Goal: Task Accomplishment & Management: Complete application form

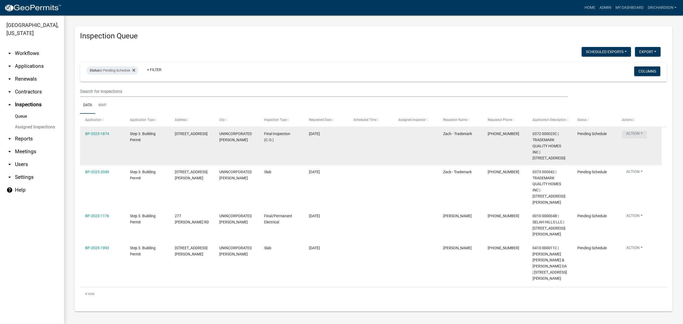
click at [637, 135] on button "Action" at bounding box center [634, 135] width 25 height 8
click at [237, 149] on datatable-body-cell "UNINCORPORATED TROUP" at bounding box center [236, 146] width 45 height 38
click at [634, 133] on button "Action" at bounding box center [634, 135] width 25 height 8
drag, startPoint x: 98, startPoint y: 138, endPoint x: 101, endPoint y: 134, distance: 4.7
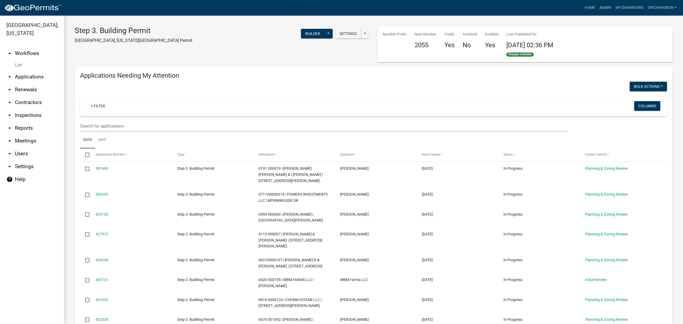
select select "1: 25"
select select "3: 100"
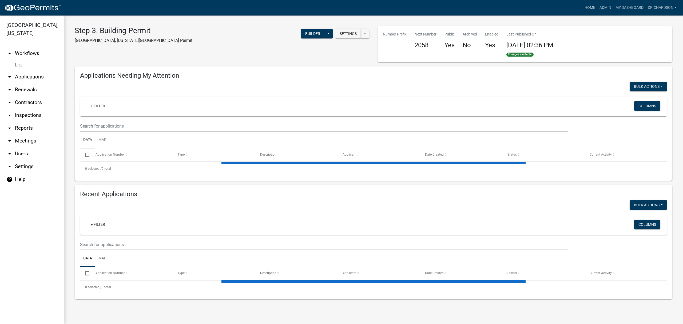
select select "3: 100"
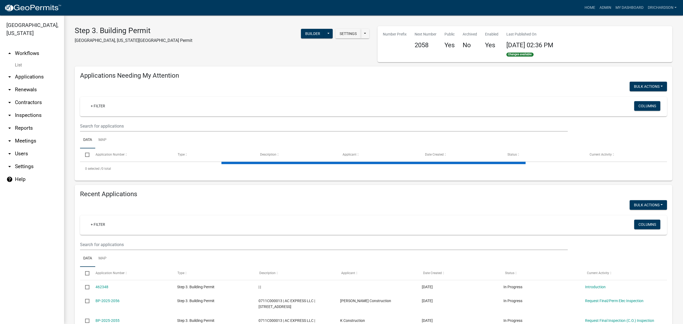
select select "1: 25"
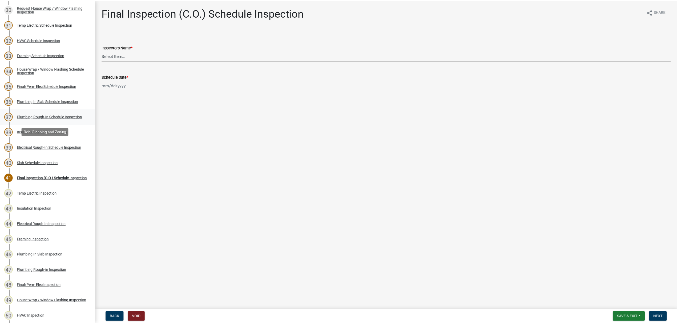
scroll to position [613, 0]
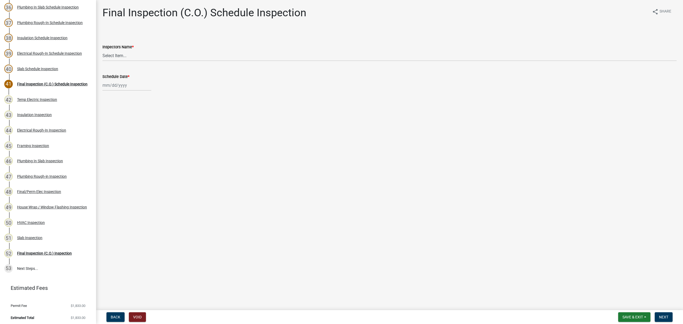
click at [119, 49] on label "Inspectors Name *" at bounding box center [117, 47] width 31 height 4
click at [119, 50] on select "Select Item... [PERSON_NAME] ([PERSON_NAME]) drichardson ([PERSON_NAME]) knorre…" at bounding box center [389, 55] width 574 height 11
click at [123, 54] on select "Select Item... [PERSON_NAME] ([PERSON_NAME]) drichardson ([PERSON_NAME]) knorre…" at bounding box center [389, 55] width 574 height 11
select select "e20251c8-f858-4aed-a4a0-52e27fd5066e"
click at [102, 50] on select "Select Item... [PERSON_NAME] ([PERSON_NAME]) drichardson ([PERSON_NAME]) knorre…" at bounding box center [389, 55] width 574 height 11
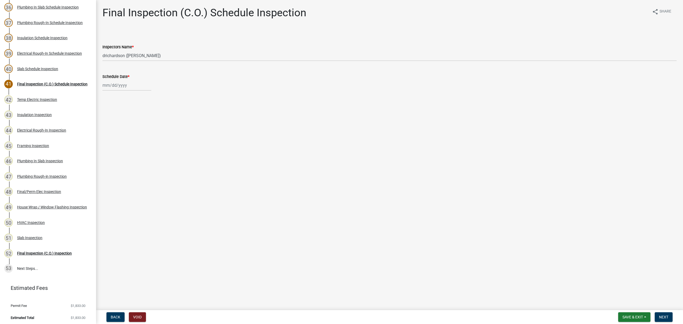
click at [108, 91] on wm-data-entity-input "Schedule Date *" at bounding box center [389, 81] width 574 height 30
click at [113, 87] on div at bounding box center [126, 85] width 49 height 11
select select "8"
select select "2025"
click at [108, 131] on div "11" at bounding box center [107, 130] width 9 height 9
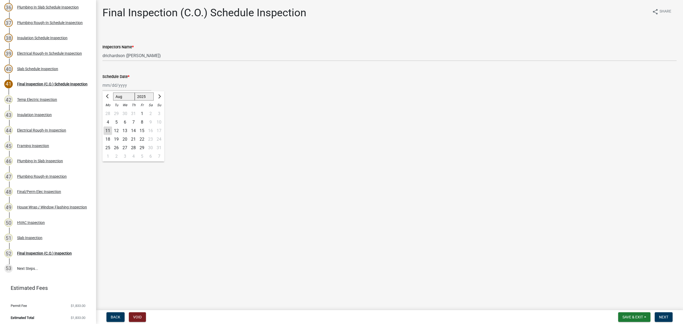
type input "[DATE]"
click at [665, 317] on span "Next" at bounding box center [663, 317] width 9 height 4
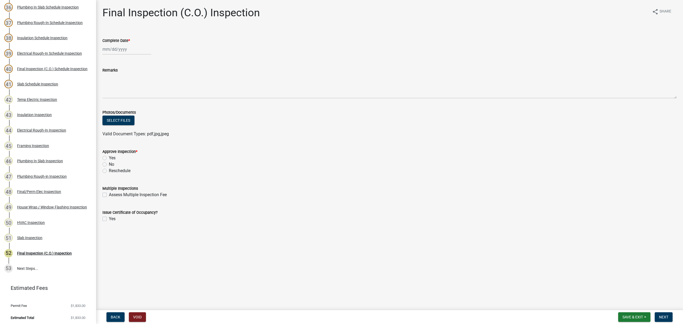
click at [109, 156] on label "Yes" at bounding box center [112, 158] width 7 height 6
click at [109, 156] on input "Yes" at bounding box center [110, 156] width 3 height 3
radio input "true"
click at [109, 220] on label "Yes" at bounding box center [112, 219] width 7 height 6
click at [109, 219] on input "Yes" at bounding box center [110, 217] width 3 height 3
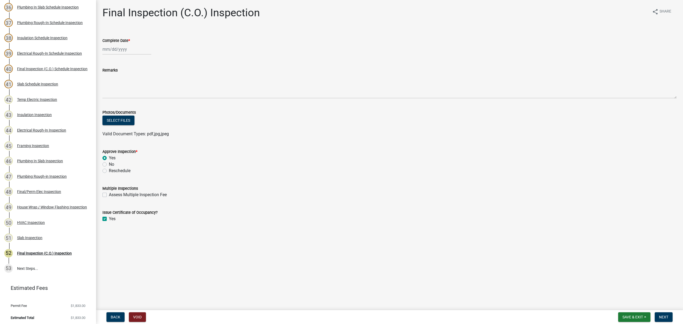
checkbox input "true"
click at [110, 50] on div at bounding box center [126, 49] width 49 height 11
select select "8"
select select "2025"
click at [109, 95] on div "11" at bounding box center [107, 94] width 9 height 9
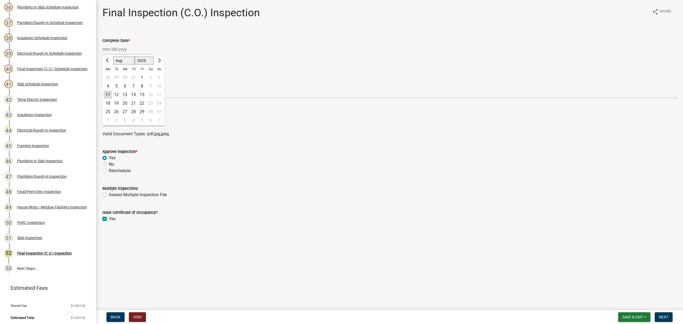
type input "[DATE]"
click at [666, 315] on span "Next" at bounding box center [663, 317] width 9 height 4
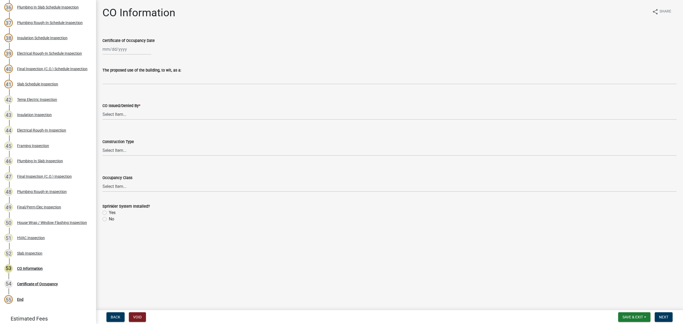
select select "8"
select select "2025"
click at [126, 46] on div "[PERSON_NAME] Feb Mar Apr [PERSON_NAME][DATE] Oct Nov [DATE] 1526 1527 1528 152…" at bounding box center [126, 49] width 49 height 11
click at [105, 95] on div "11" at bounding box center [107, 94] width 9 height 9
type input "[DATE]"
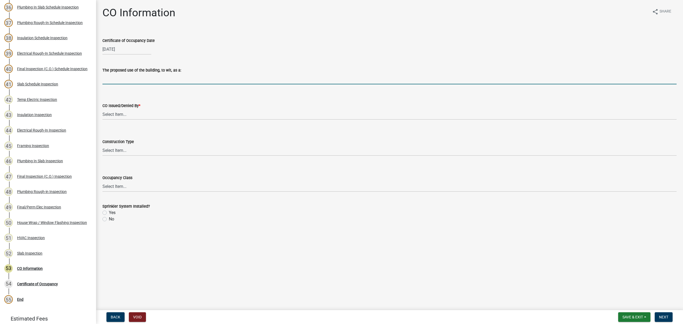
click at [132, 82] on input "The proposed use of the building, to wit, as a:" at bounding box center [389, 78] width 574 height 11
type input "Single Family Dwelling"
click at [125, 114] on select "Select Item... Douglas Richardson Kevin Norred William Huff" at bounding box center [389, 114] width 574 height 11
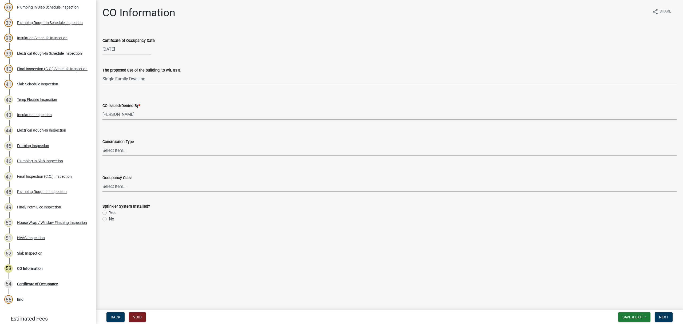
click at [102, 109] on select "Select Item... Douglas Richardson Kevin Norred William Huff" at bounding box center [389, 114] width 574 height 11
select select "ea213384-acee-4232-a46b-1cca64df1aeb"
click at [128, 154] on select "Select Item... IA IB IIA IIB IIIA IIIB IV VA VB" at bounding box center [389, 150] width 574 height 11
click at [102, 145] on select "Select Item... IA IB IIA IIB IIIA IIIB IV VA VB" at bounding box center [389, 150] width 574 height 11
select select "613829fe-e856-4ec9-b302-0a679a094cbd"
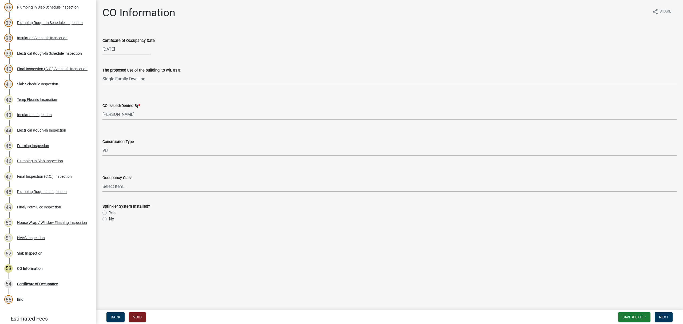
click at [117, 191] on select "Select Item... A-1 A-2 A-3 A-4 A-5 B E F-1 F-2 H-1 H-2 H-3 H-4 H-5 I-1 I-2 I-3 …" at bounding box center [389, 186] width 574 height 11
click at [102, 181] on select "Select Item... A-1 A-2 A-3 A-4 A-5 B E F-1 F-2 H-1 H-2 H-3 H-4 H-5 I-1 I-2 I-3 …" at bounding box center [389, 186] width 574 height 11
select select "200c632f-6558-45ce-8dcd-e6bfe067d1f2"
click at [109, 212] on label "Yes" at bounding box center [112, 212] width 7 height 6
click at [109, 212] on input "Yes" at bounding box center [110, 210] width 3 height 3
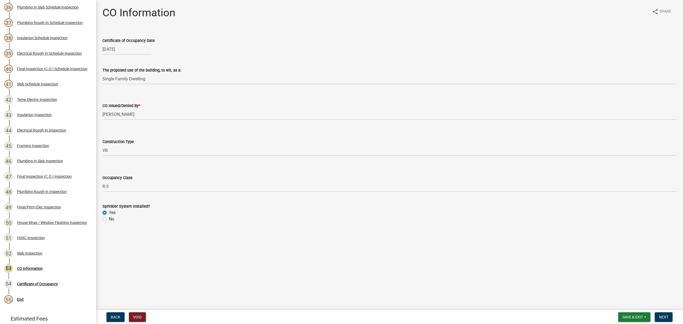
radio input "true"
click at [662, 312] on button "Next" at bounding box center [664, 317] width 18 height 10
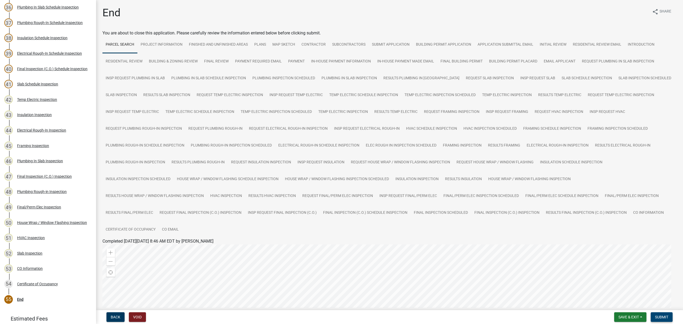
click at [667, 318] on span "Submit" at bounding box center [661, 317] width 13 height 4
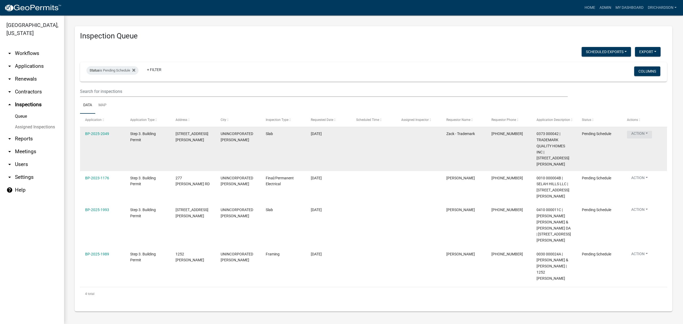
click at [643, 132] on button "Action" at bounding box center [639, 135] width 25 height 8
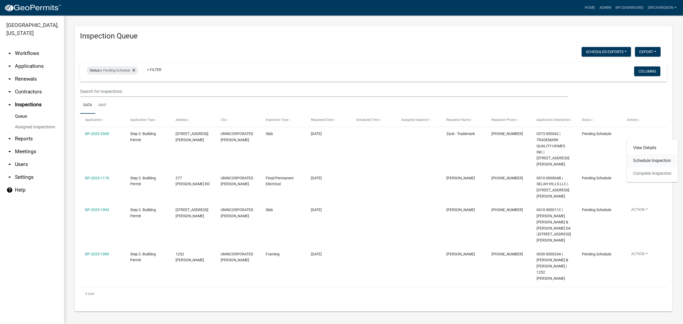
click at [647, 163] on link "Schedule Inspection" at bounding box center [651, 160] width 51 height 13
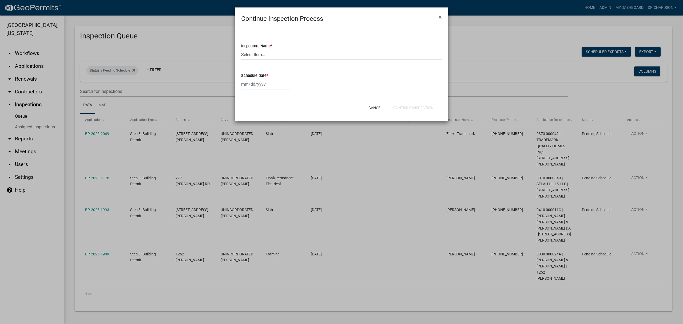
click at [262, 52] on select "Select Item... [PERSON_NAME] ([PERSON_NAME]) drichardson ([PERSON_NAME]) knorre…" at bounding box center [341, 54] width 201 height 11
select select "e20251c8-f858-4aed-a4a0-52e27fd5066e"
click at [241, 49] on select "Select Item... [PERSON_NAME] ([PERSON_NAME]) drichardson ([PERSON_NAME]) knorre…" at bounding box center [341, 54] width 201 height 11
select select "8"
select select "2025"
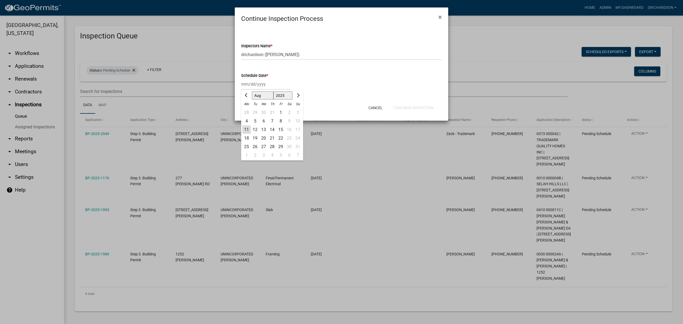
drag, startPoint x: 265, startPoint y: 82, endPoint x: 264, endPoint y: 89, distance: 6.8
click at [265, 82] on div "[PERSON_NAME] Feb Mar Apr [PERSON_NAME][DATE] Oct Nov [DATE] 1526 1527 1528 152…" at bounding box center [265, 84] width 49 height 11
click at [246, 130] on div "11" at bounding box center [246, 129] width 9 height 9
type input "[DATE]"
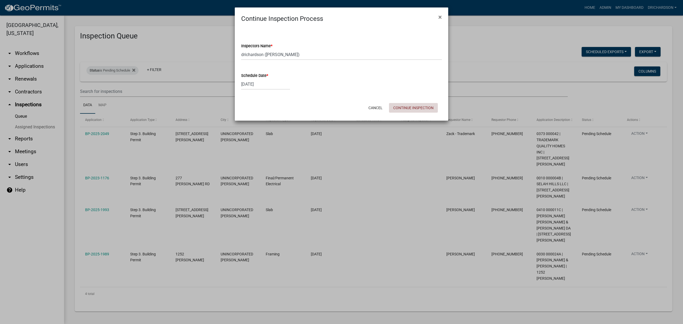
click at [410, 106] on button "Continue Inspection" at bounding box center [413, 108] width 49 height 10
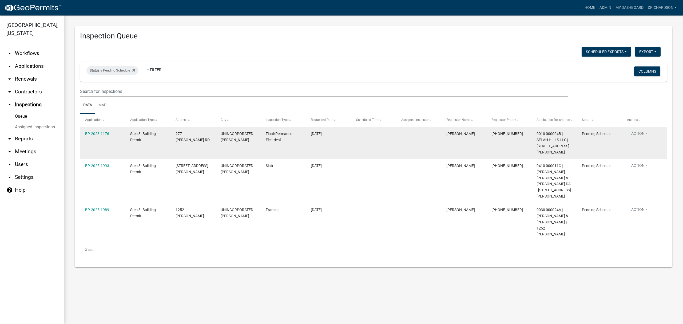
click at [643, 132] on button "Action" at bounding box center [639, 135] width 25 height 8
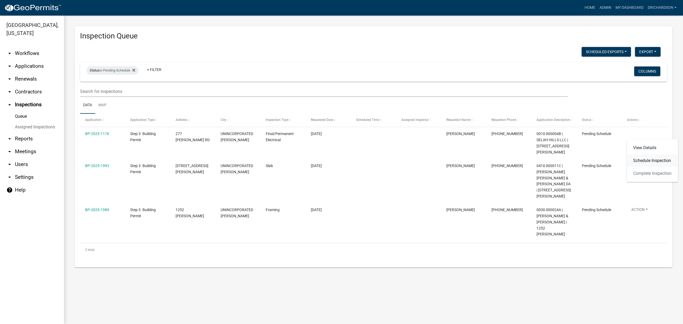
click at [643, 157] on link "Schedule Inspection" at bounding box center [651, 160] width 51 height 13
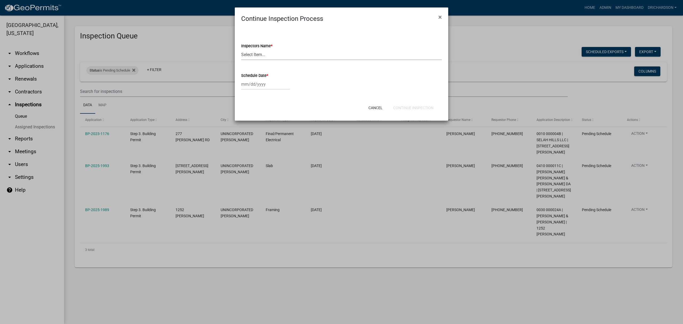
click at [261, 53] on select "Select Item... [PERSON_NAME] ([PERSON_NAME]) drichardson ([PERSON_NAME]) knorre…" at bounding box center [341, 54] width 201 height 11
select select "e20251c8-f858-4aed-a4a0-52e27fd5066e"
click at [241, 49] on select "Select Item... [PERSON_NAME] ([PERSON_NAME]) drichardson ([PERSON_NAME]) knorre…" at bounding box center [341, 54] width 201 height 11
select select "8"
select select "2025"
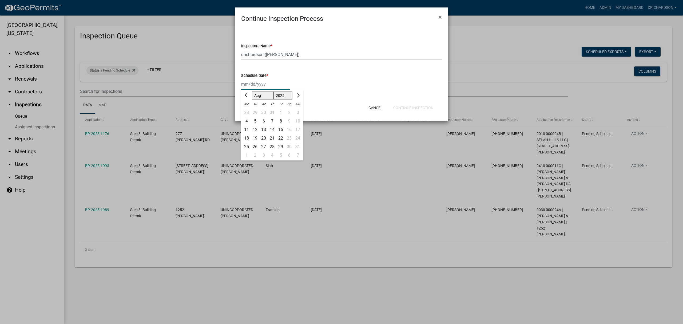
drag, startPoint x: 257, startPoint y: 83, endPoint x: 257, endPoint y: 90, distance: 6.9
click at [257, 82] on div "[PERSON_NAME] Feb Mar Apr [PERSON_NAME][DATE] Oct Nov [DATE] 1526 1527 1528 152…" at bounding box center [265, 84] width 49 height 11
click at [246, 129] on div "11" at bounding box center [246, 129] width 9 height 9
type input "[DATE]"
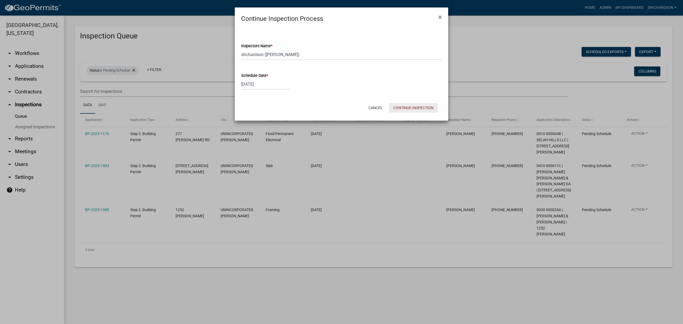
click at [405, 107] on button "Continue Inspection" at bounding box center [413, 108] width 49 height 10
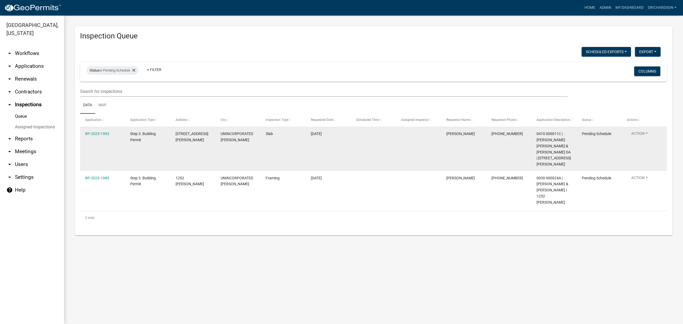
click at [639, 135] on button "Action" at bounding box center [639, 135] width 25 height 8
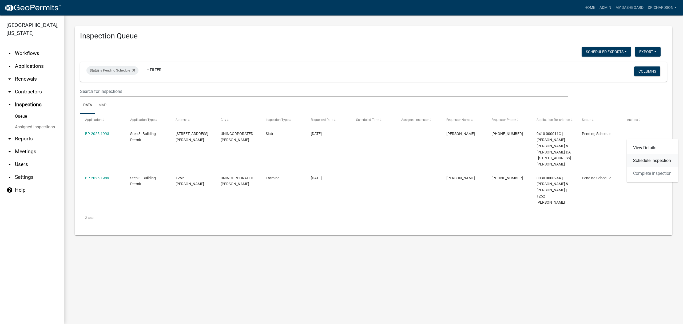
click at [647, 158] on link "Schedule Inspection" at bounding box center [651, 160] width 51 height 13
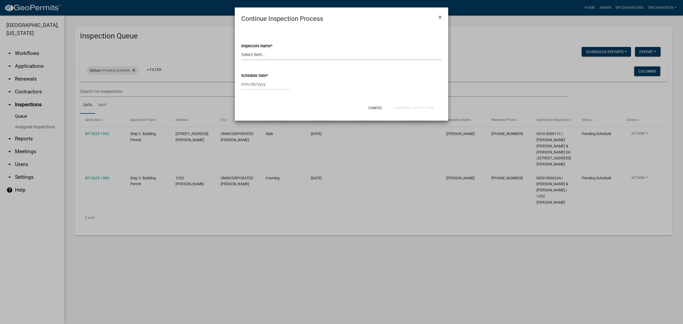
click at [261, 51] on select "Select Item... [PERSON_NAME] ([PERSON_NAME]) drichardson ([PERSON_NAME]) knorre…" at bounding box center [341, 54] width 201 height 11
select select "e20251c8-f858-4aed-a4a0-52e27fd5066e"
click at [241, 49] on select "Select Item... [PERSON_NAME] ([PERSON_NAME]) drichardson ([PERSON_NAME]) knorre…" at bounding box center [341, 54] width 201 height 11
click at [253, 90] on wm-data-entity-input "Schedule Date *" at bounding box center [341, 80] width 201 height 30
select select "8"
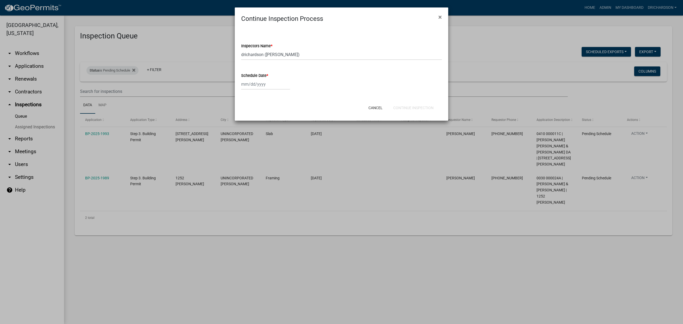
select select "2025"
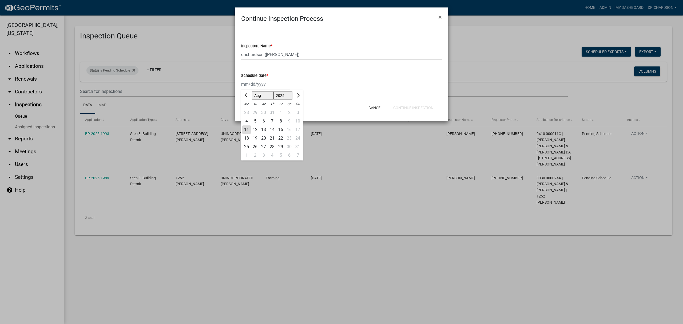
click at [253, 84] on div "[PERSON_NAME] Feb Mar Apr [PERSON_NAME][DATE] Oct Nov [DATE] 1526 1527 1528 152…" at bounding box center [265, 84] width 49 height 11
click at [249, 127] on div "11" at bounding box center [246, 129] width 9 height 9
type input "[DATE]"
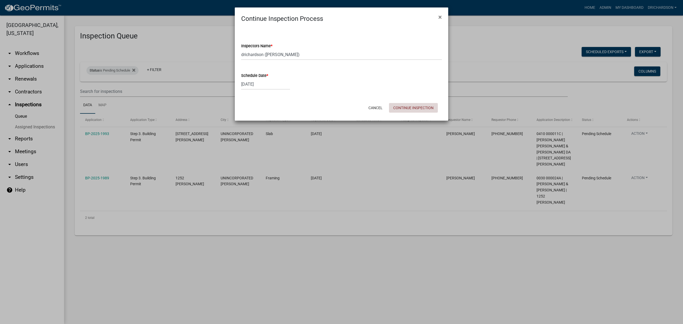
click at [402, 110] on button "Continue Inspection" at bounding box center [413, 108] width 49 height 10
